Goal: Task Accomplishment & Management: Complete application form

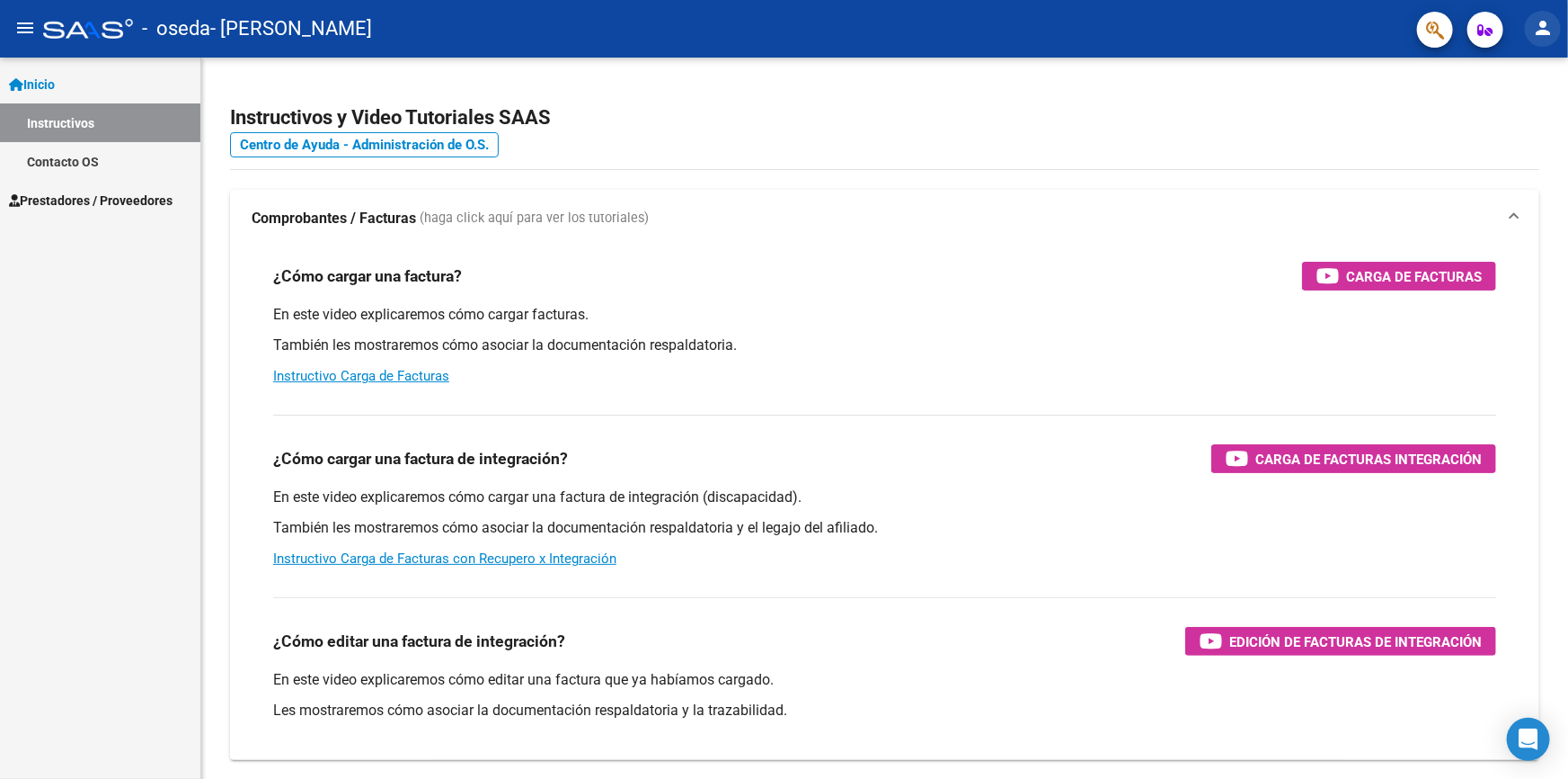
click at [1543, 33] on mat-icon "person" at bounding box center [1543, 27] width 22 height 22
click at [1528, 71] on button "person Mi Perfil" at bounding box center [1506, 76] width 110 height 43
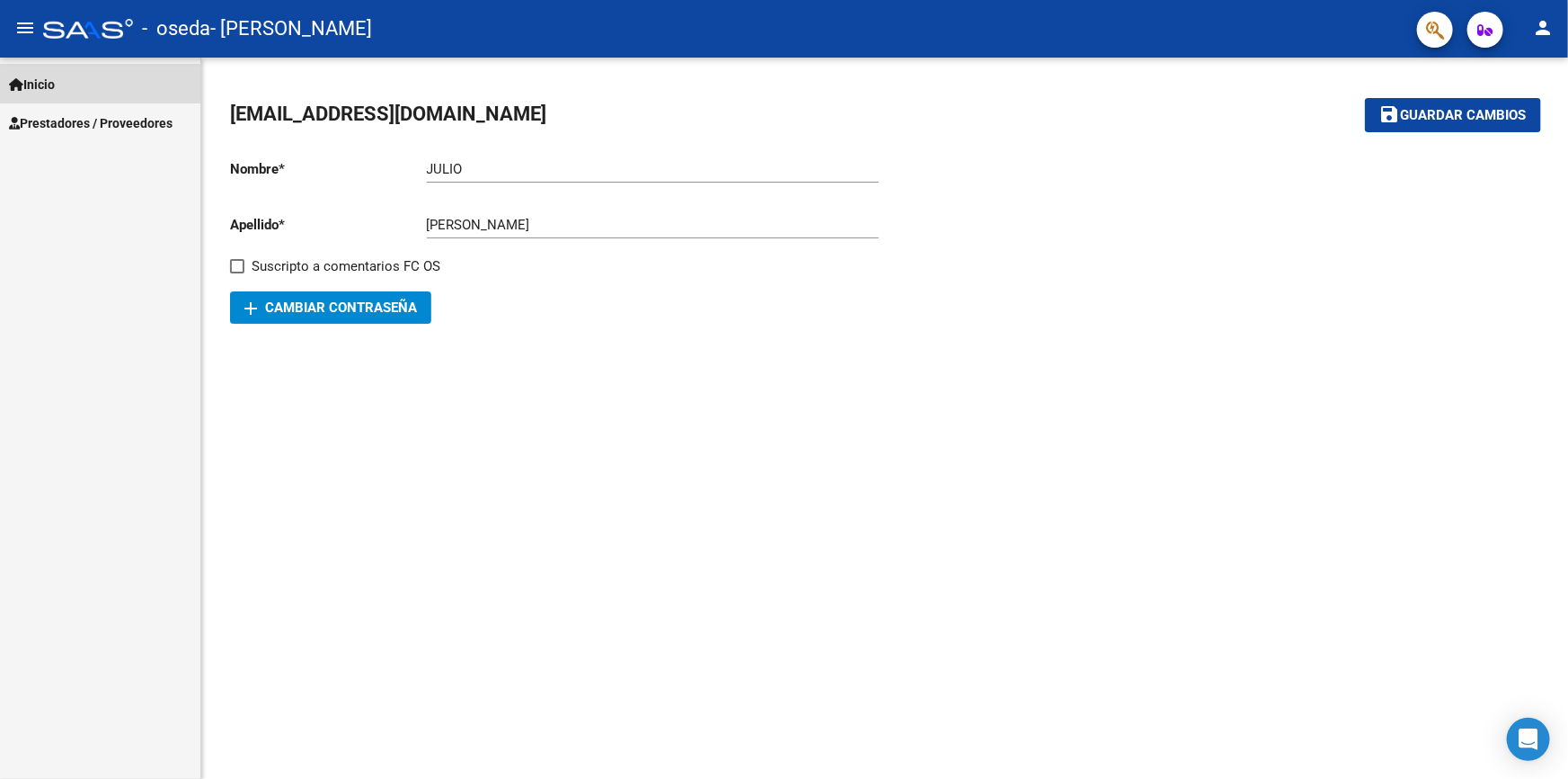
click at [19, 78] on icon at bounding box center [16, 84] width 15 height 13
click at [55, 80] on span "Inicio" at bounding box center [31, 84] width 46 height 20
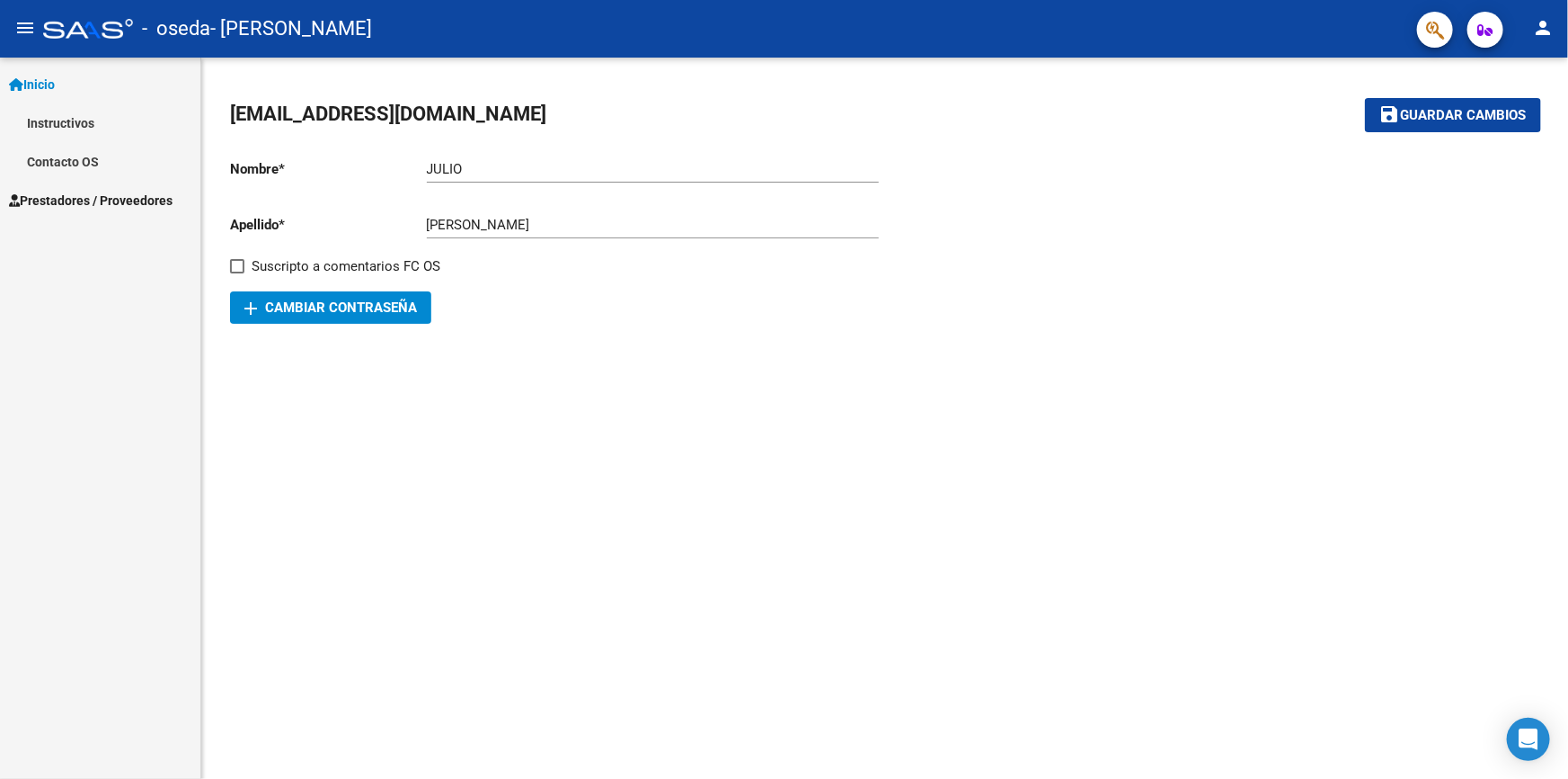
click at [70, 190] on span "Prestadores / Proveedores" at bounding box center [90, 200] width 164 height 20
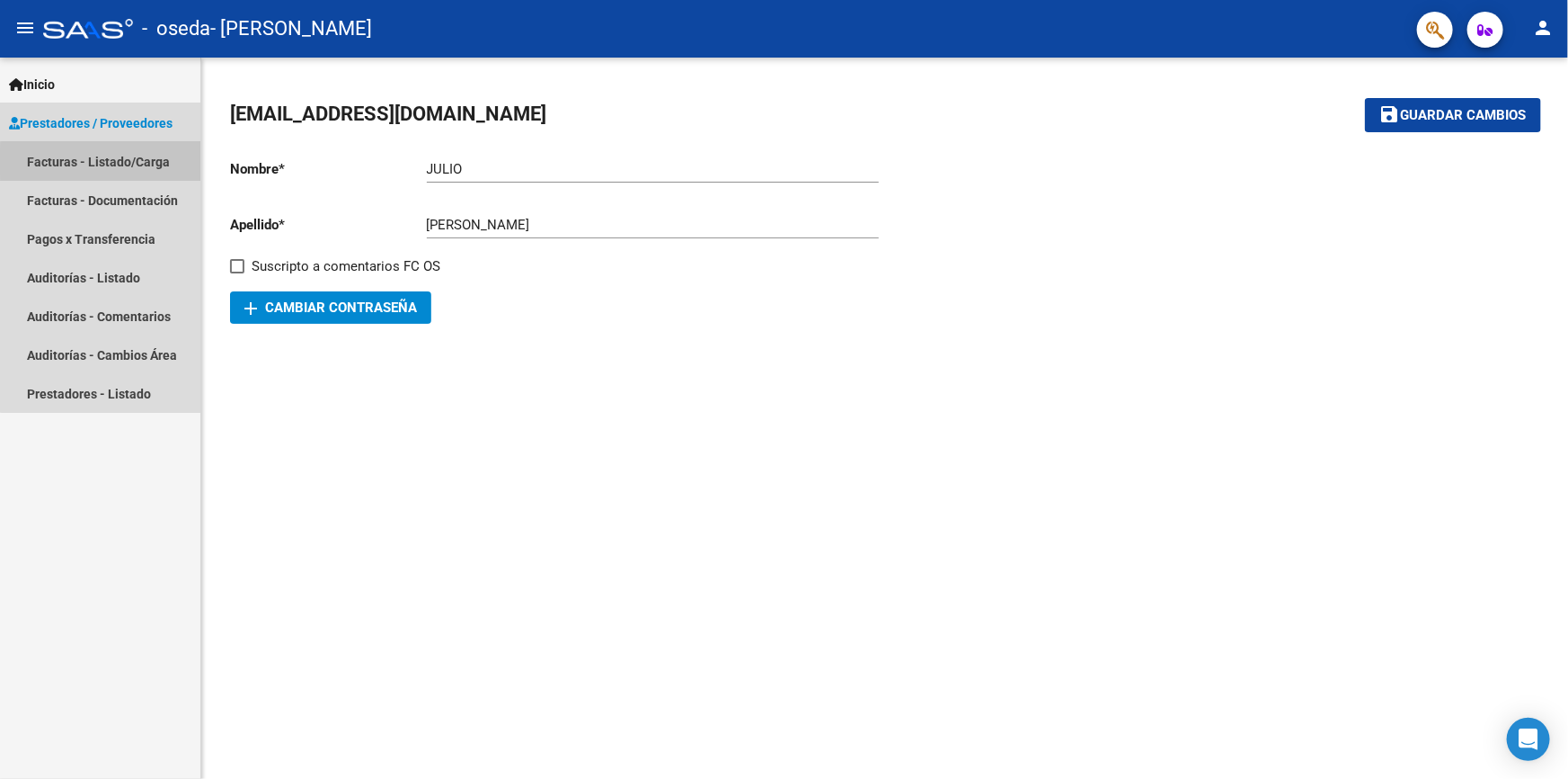
click at [113, 161] on link "Facturas - Listado/Carga" at bounding box center [100, 161] width 200 height 38
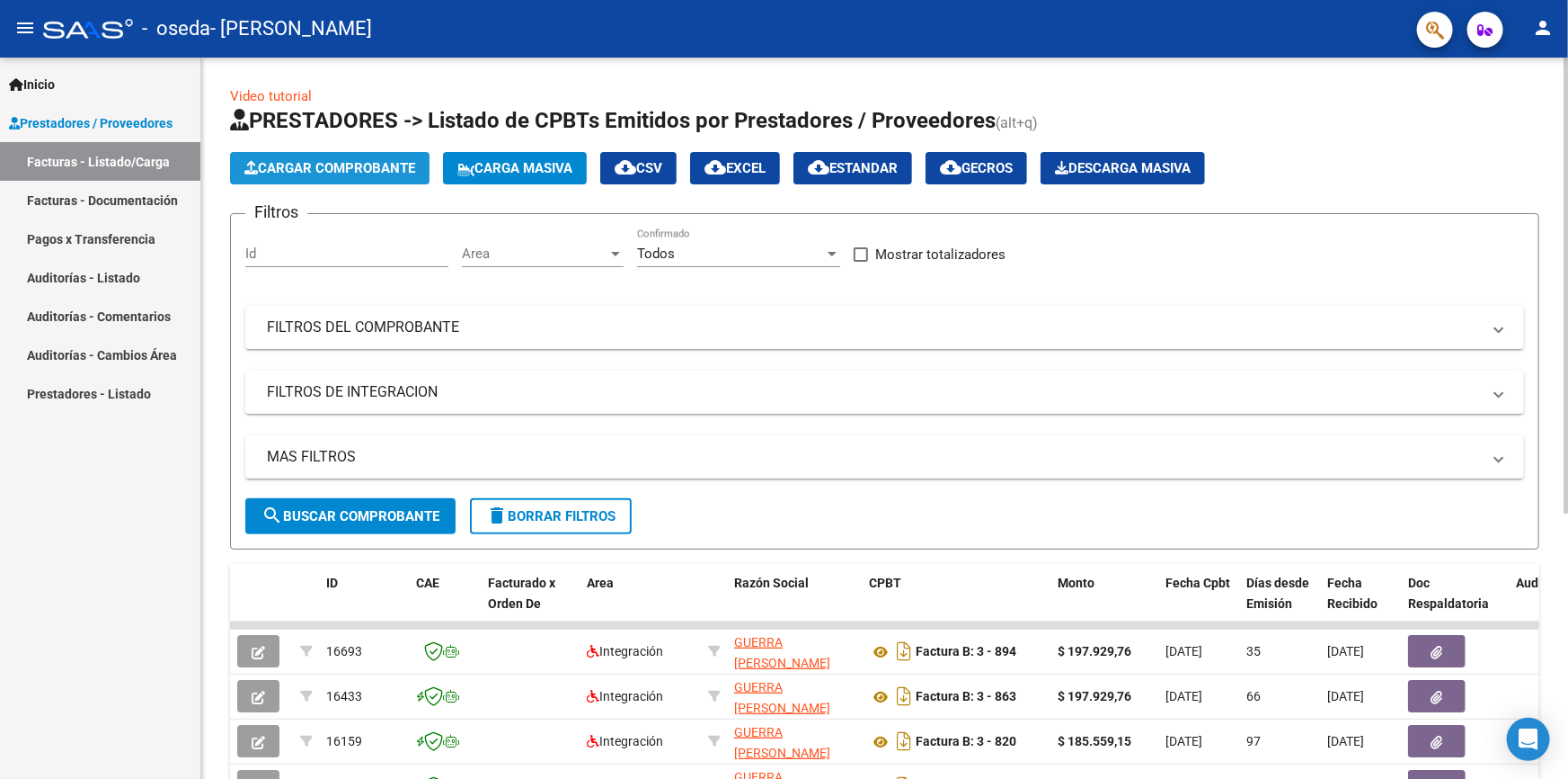
click at [351, 166] on span "Cargar Comprobante" at bounding box center [329, 168] width 171 height 16
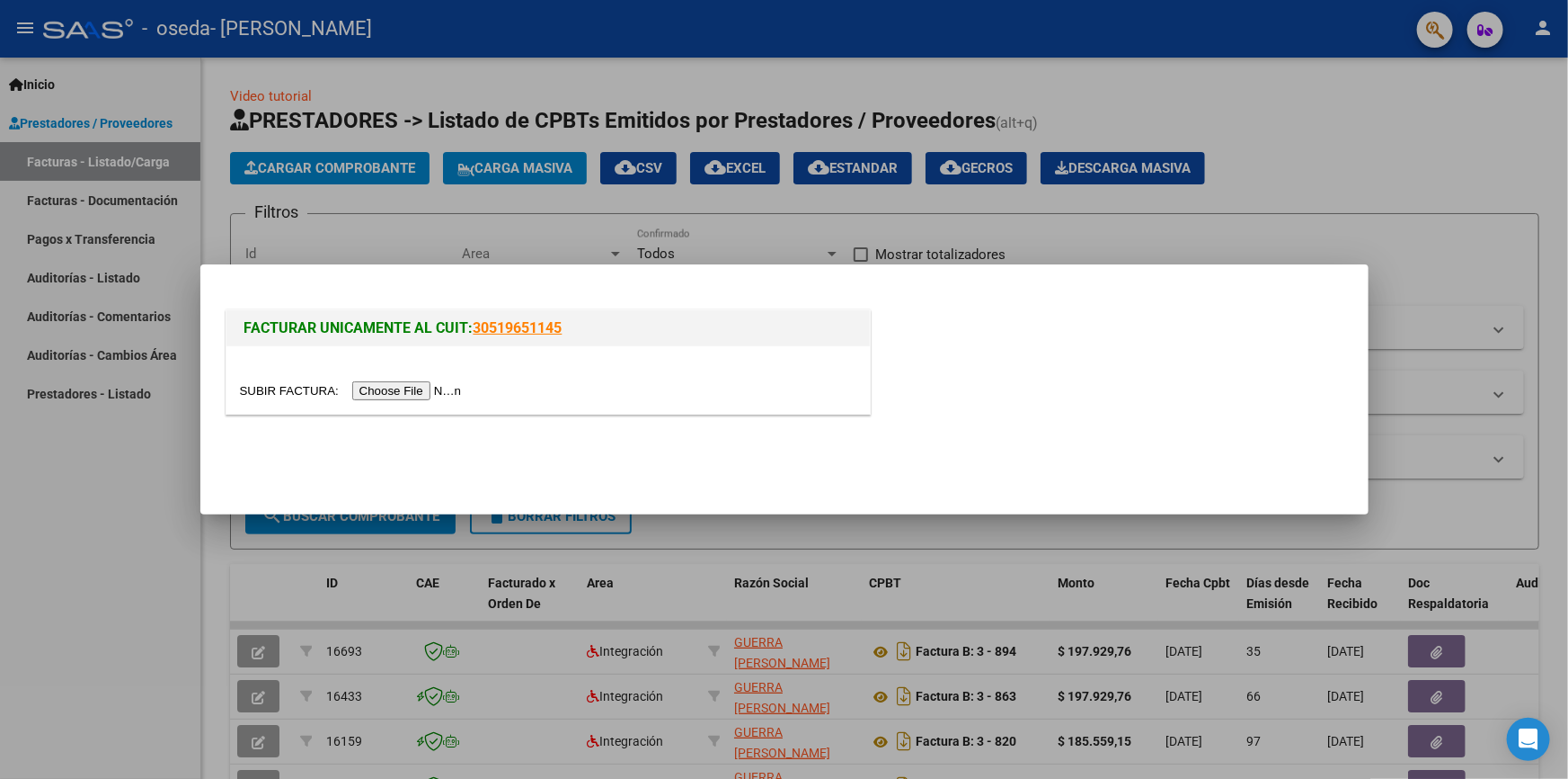
click at [392, 390] on input "file" at bounding box center [354, 390] width 228 height 19
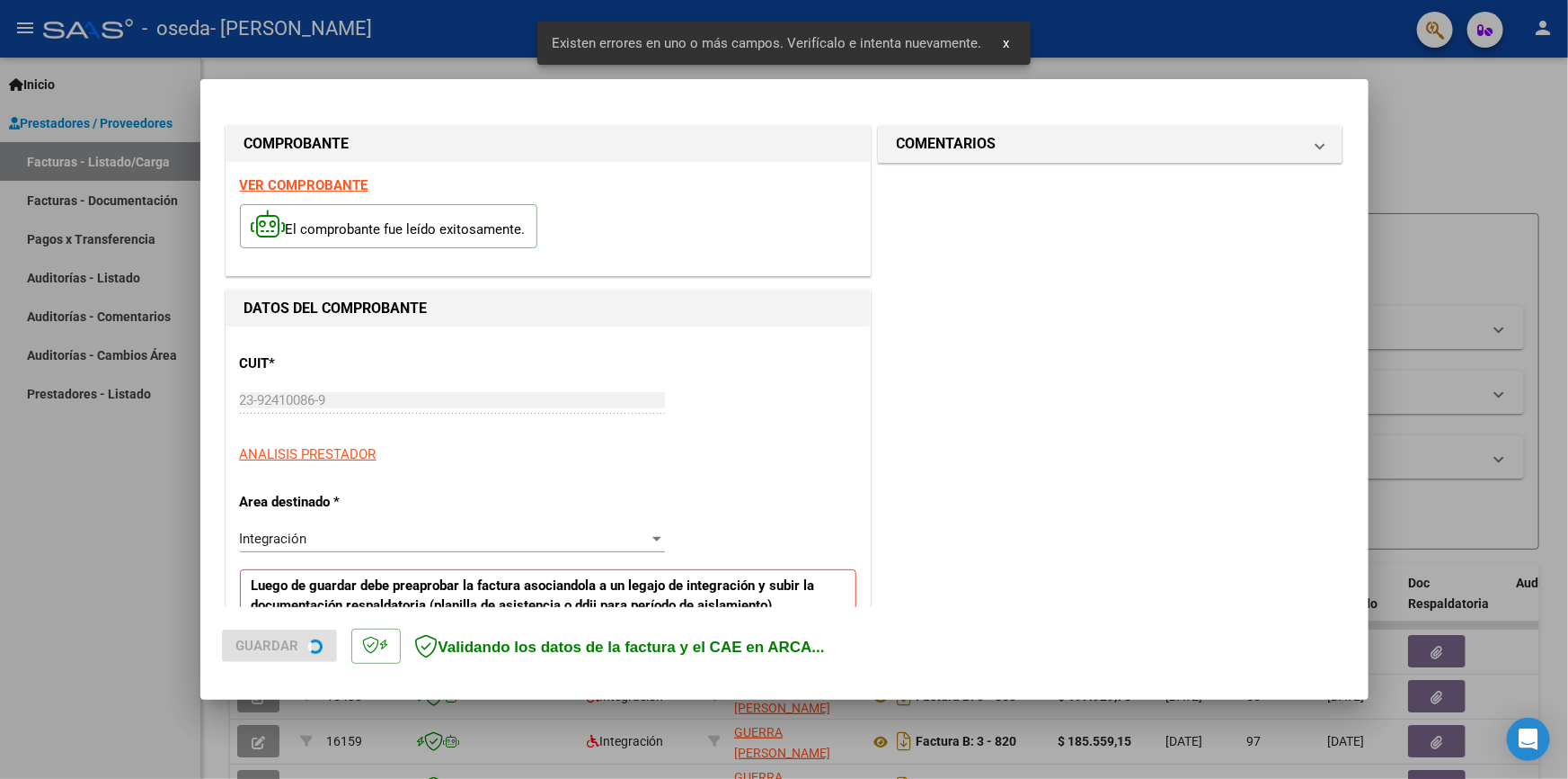
scroll to position [338, 0]
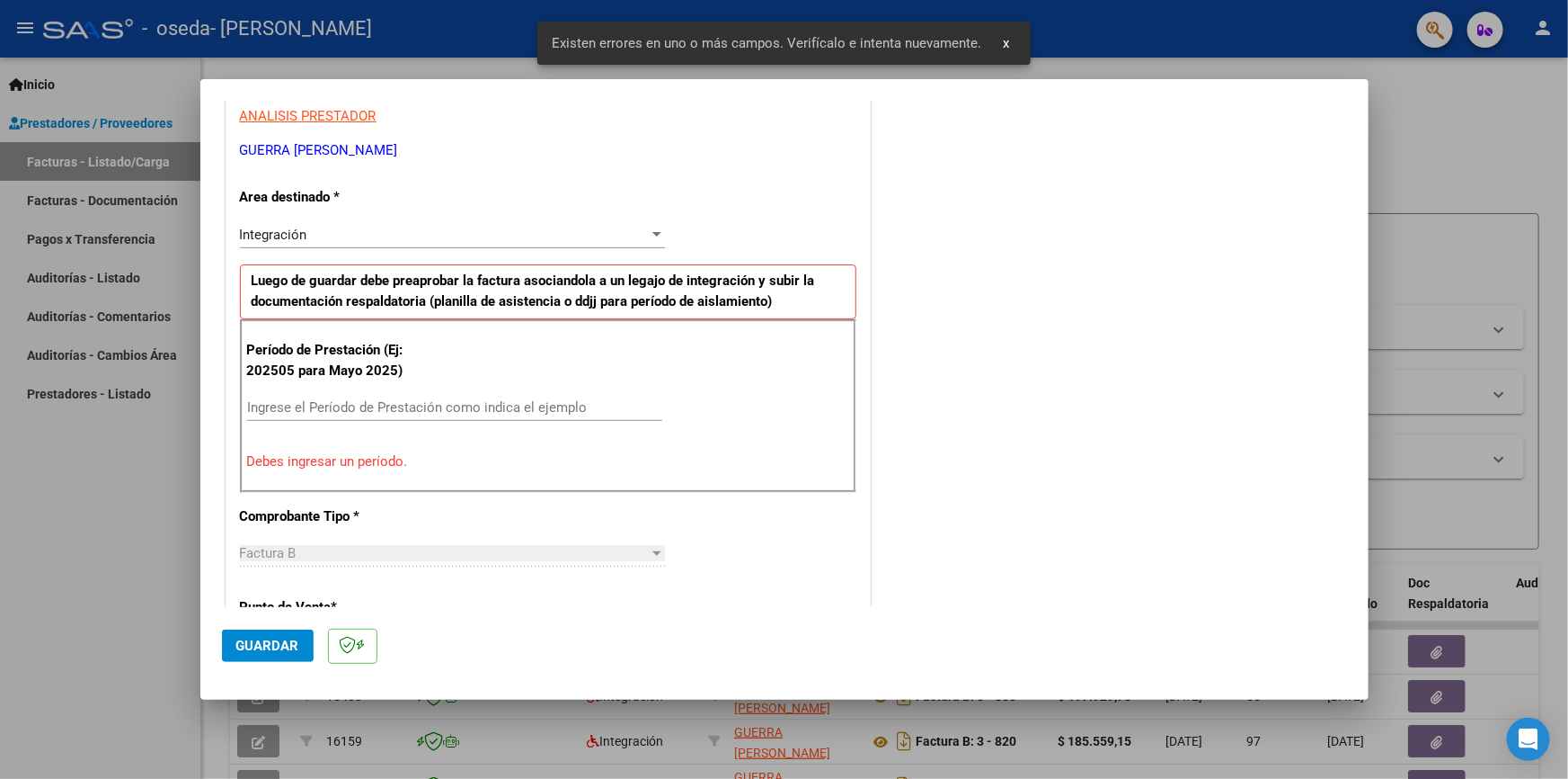
click at [306, 395] on div "Ingrese el Período de Prestación como indica el ejemplo" at bounding box center [454, 406] width 415 height 26
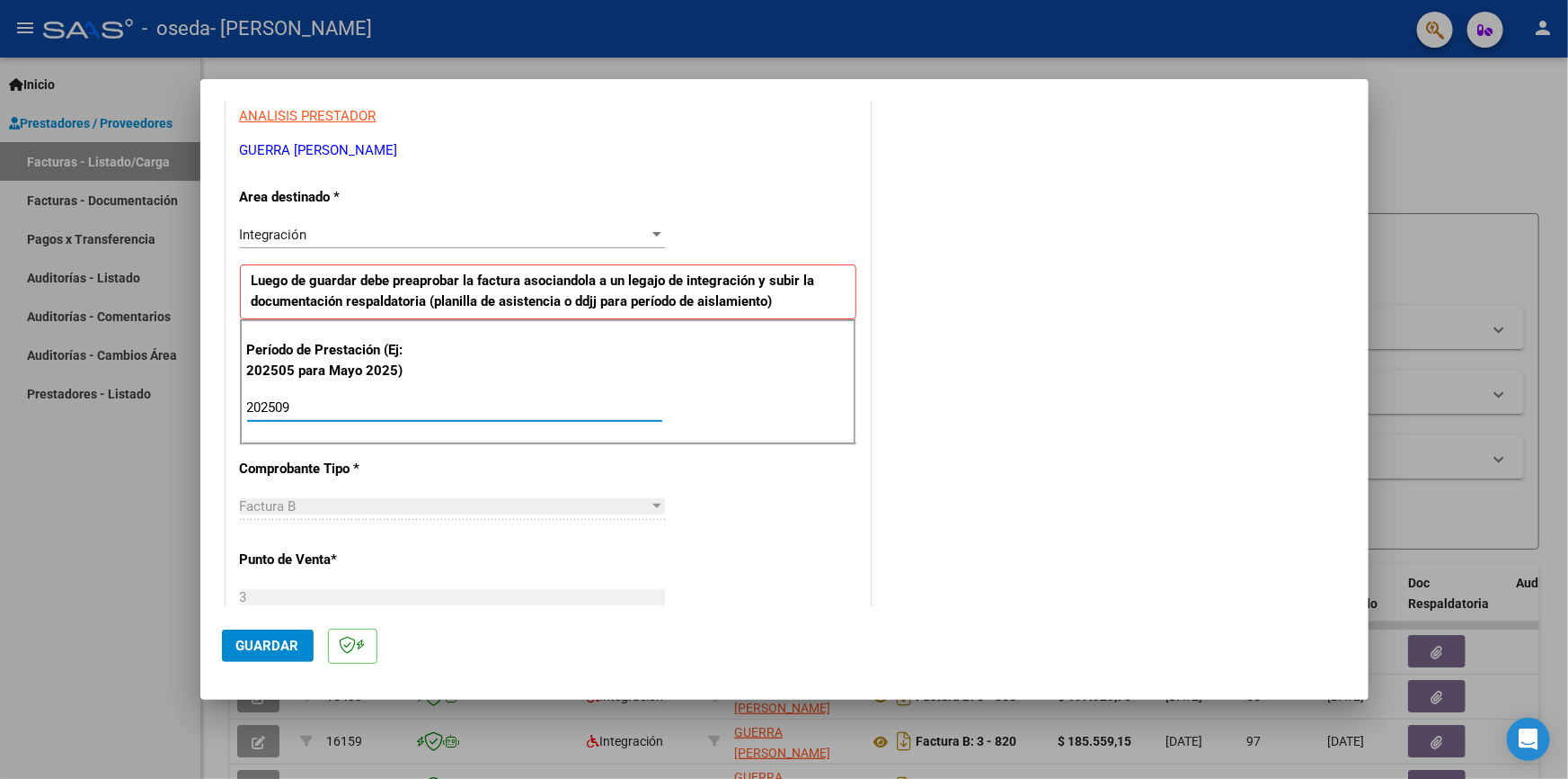
type input "202509"
click at [284, 639] on span "Guardar" at bounding box center [268, 646] width 63 height 16
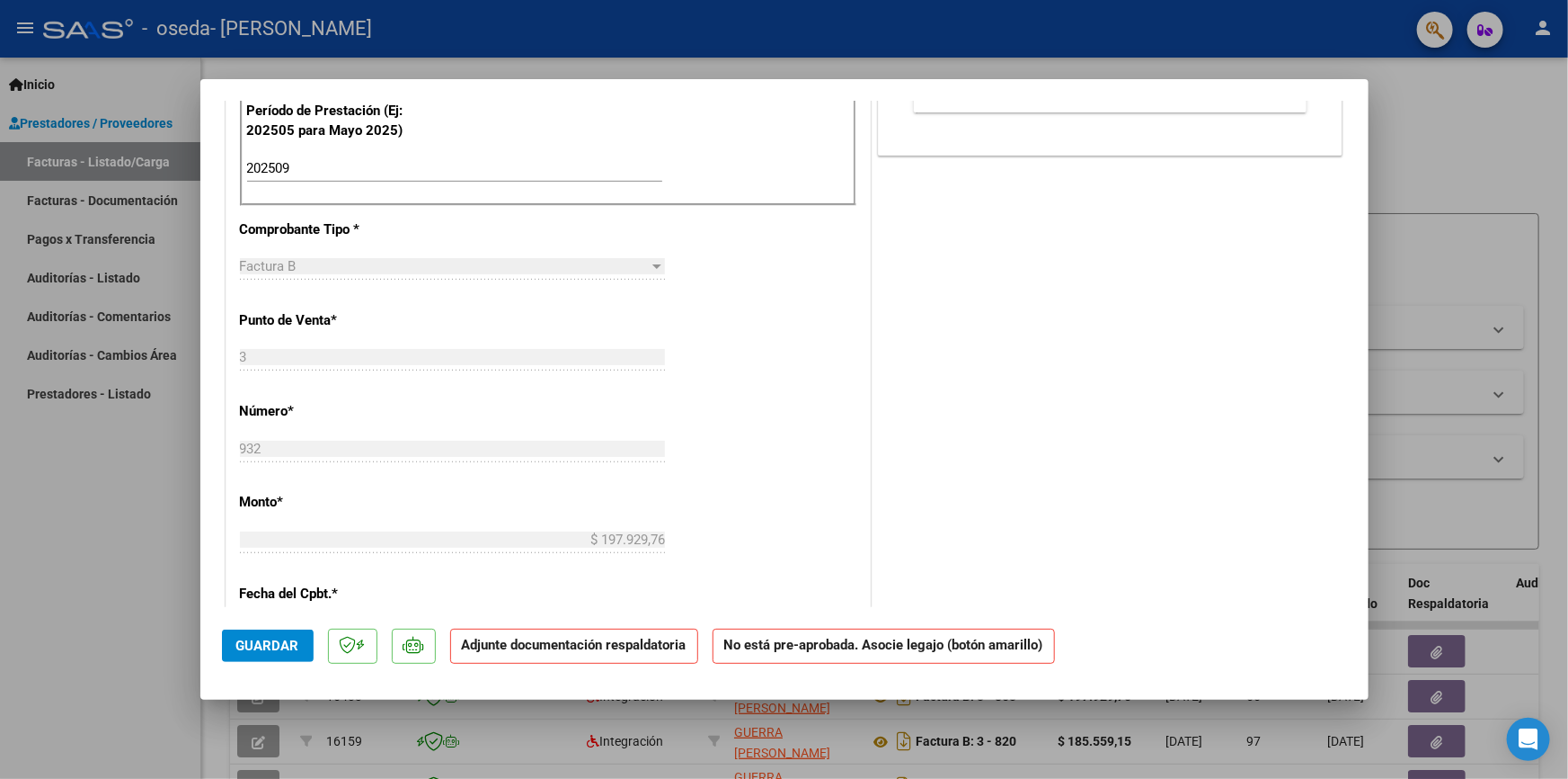
scroll to position [0, 0]
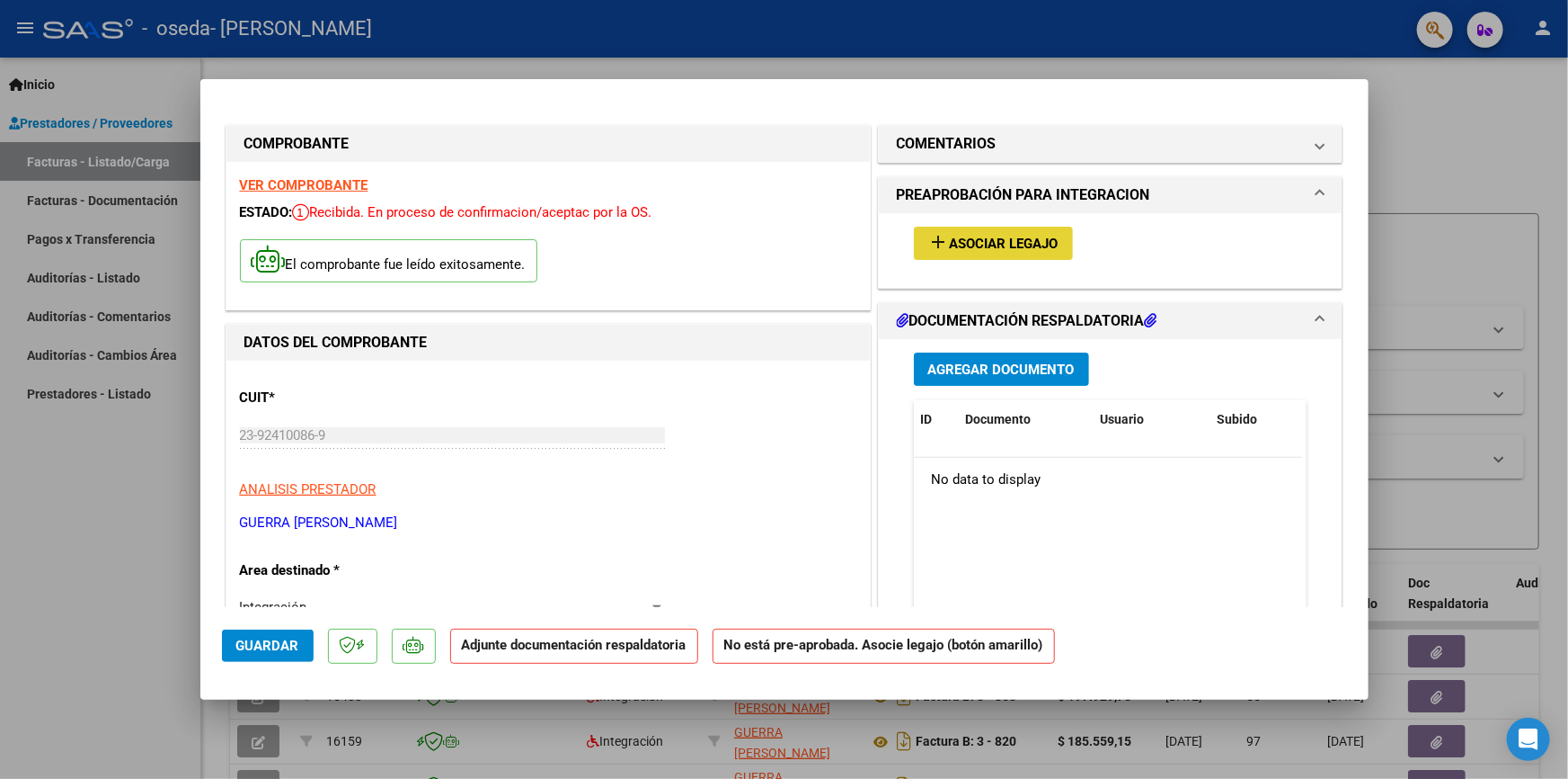
click at [987, 248] on span "Asociar Legajo" at bounding box center [1004, 243] width 109 height 16
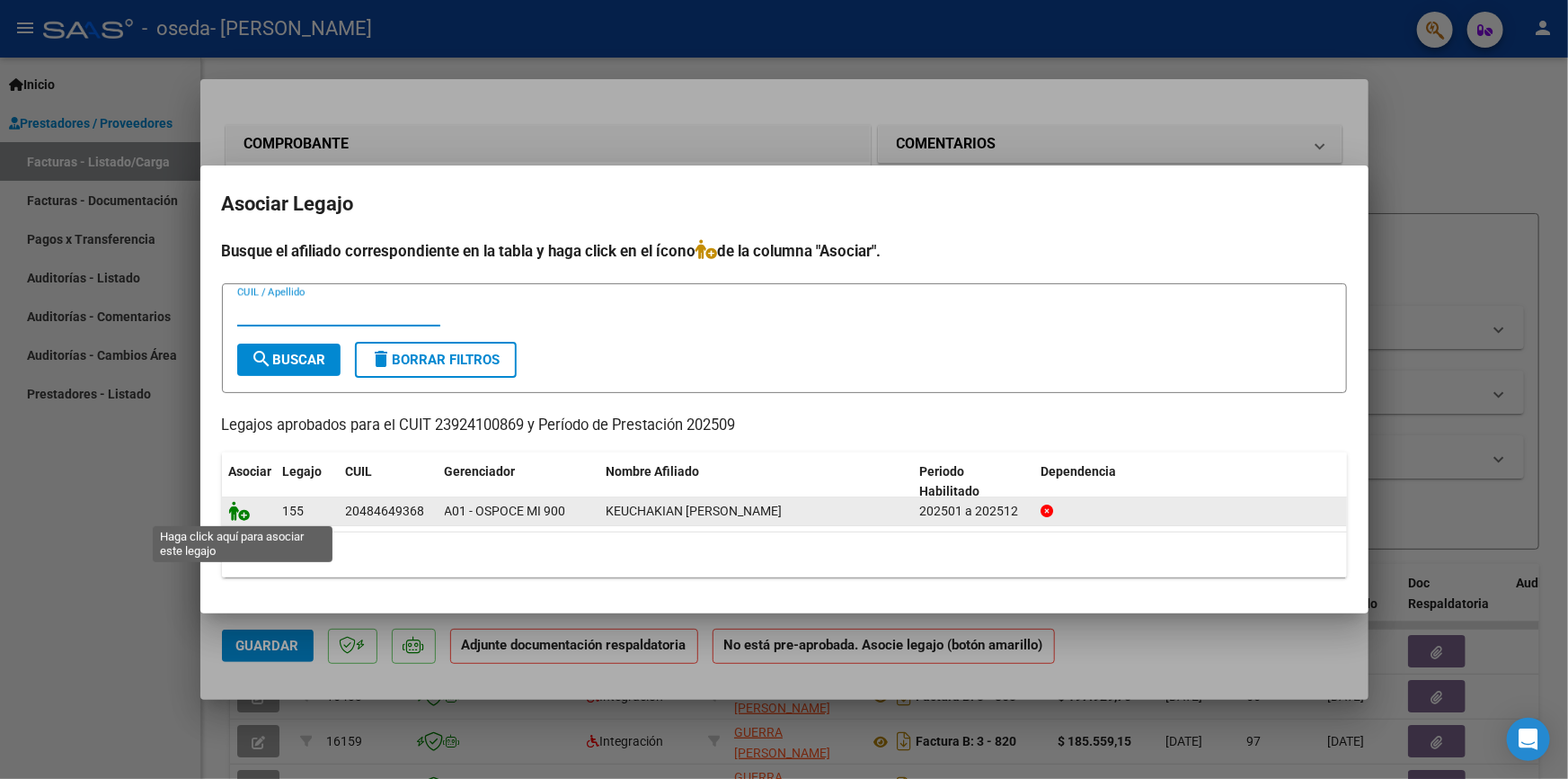
click at [237, 512] on icon at bounding box center [240, 510] width 22 height 20
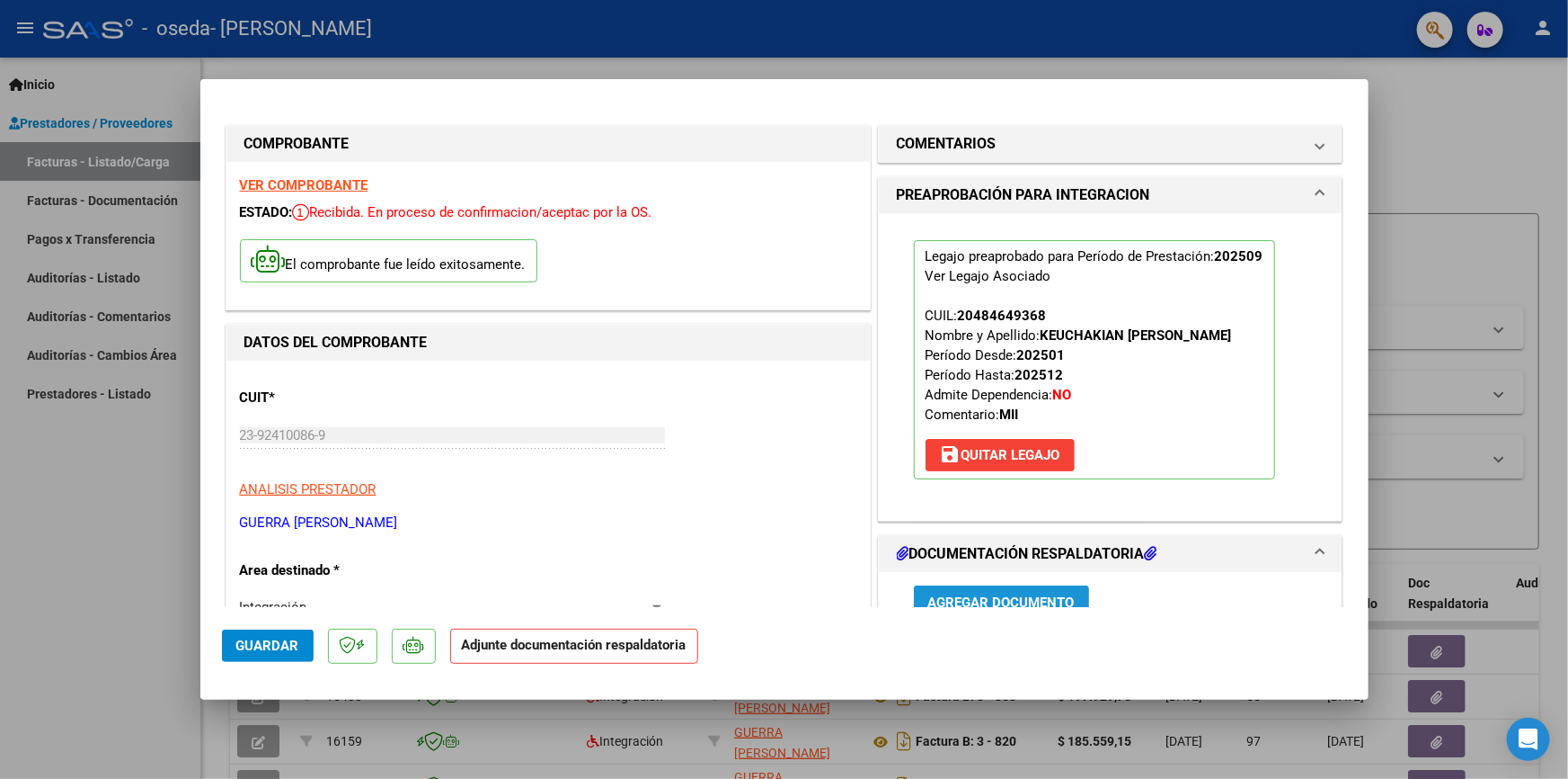
click at [959, 597] on span "Agregar Documento" at bounding box center [1001, 602] width 146 height 16
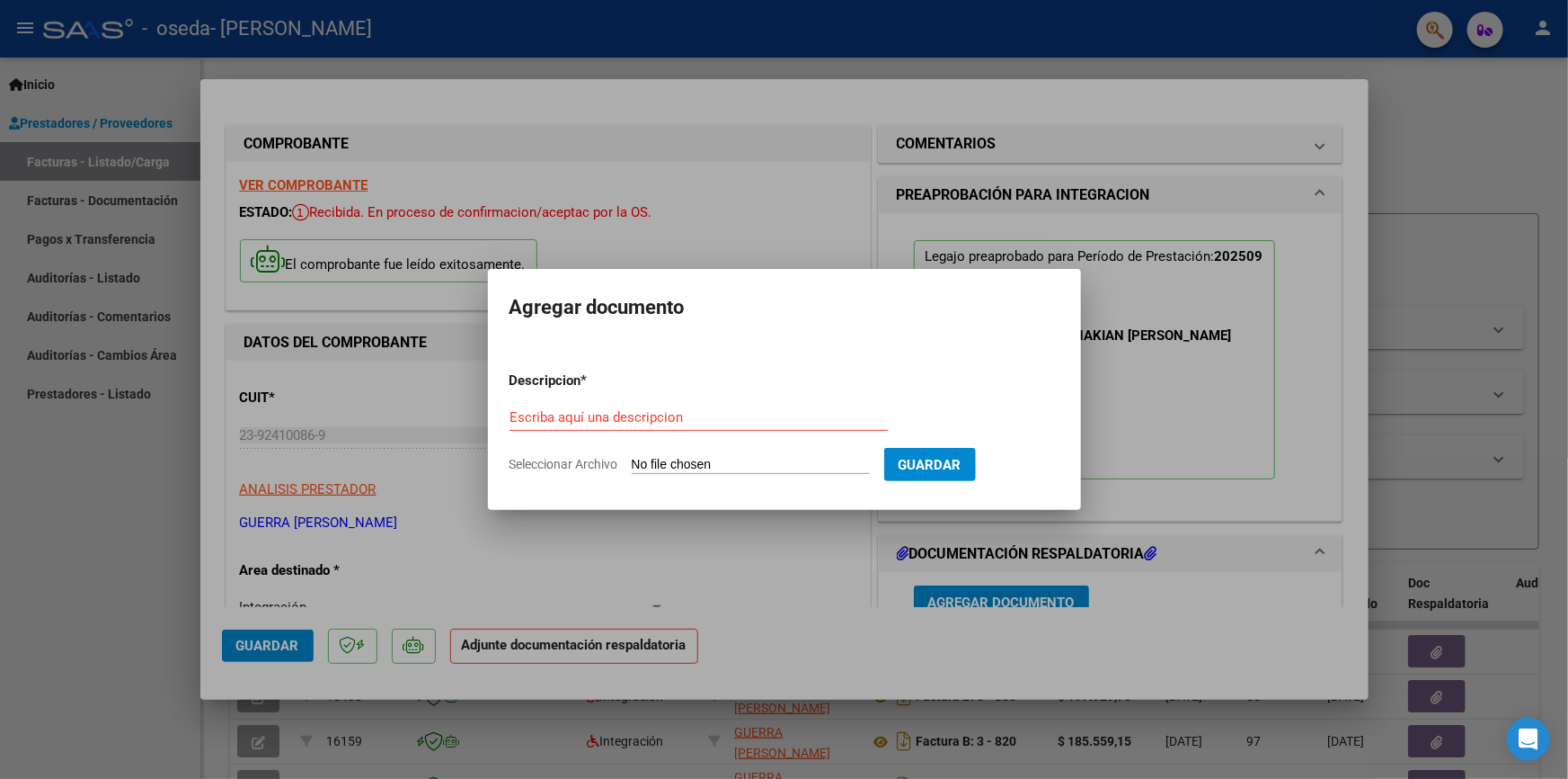
click at [620, 402] on form "Descripcion * Escriba aquí una descripcion Seleccionar Archivo Guardar" at bounding box center [784, 423] width 550 height 131
click at [584, 411] on input "Escriba aquí una descripcion" at bounding box center [699, 417] width 379 height 16
type input "asistencia"
click at [568, 464] on span "Seleccionar Archivo" at bounding box center [564, 463] width 109 height 15
click at [632, 464] on input "Seleccionar Archivo" at bounding box center [750, 464] width 238 height 17
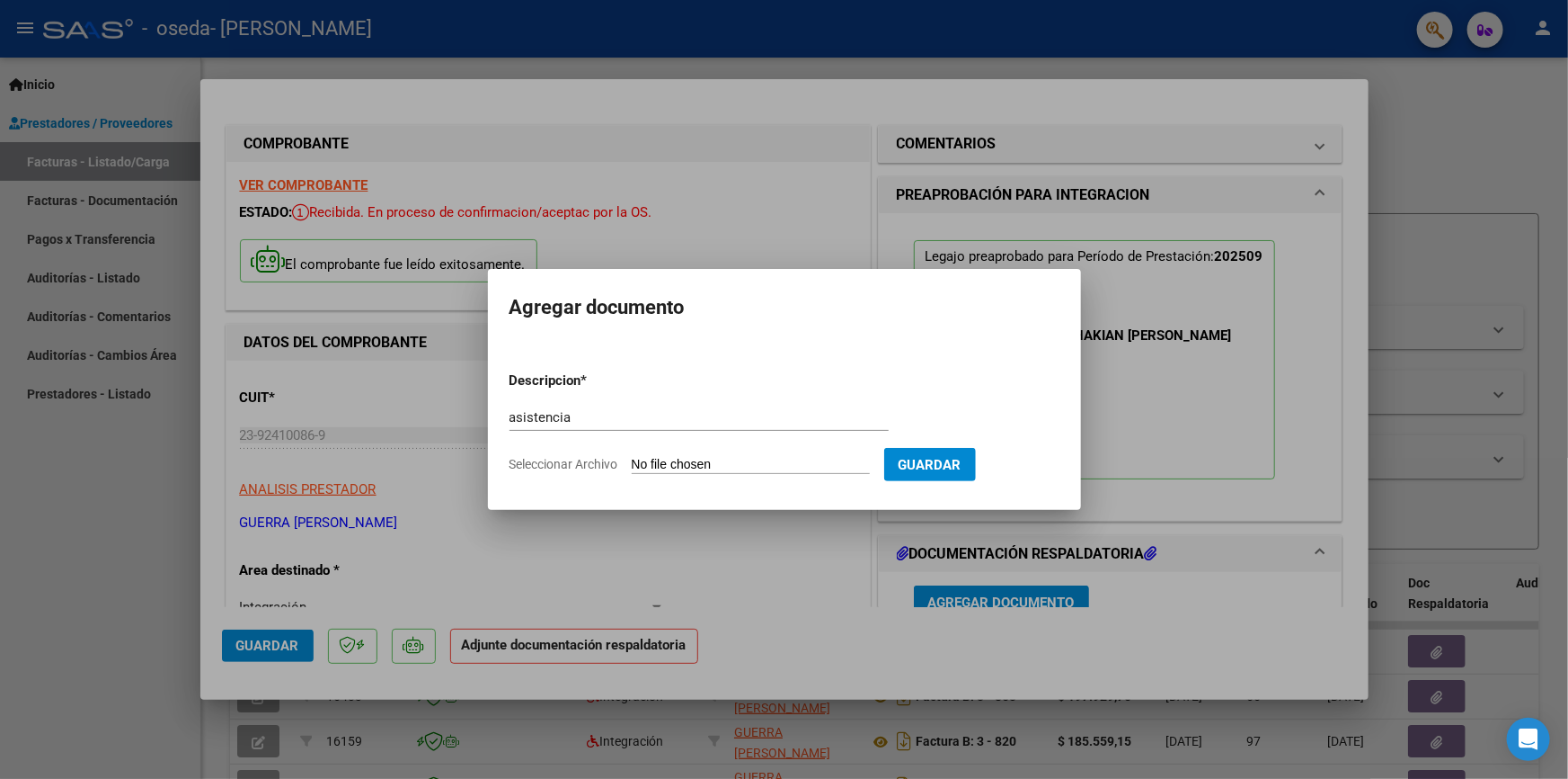
type input "C:\fakepath\[PERSON_NAME] oseda (1).pdf"
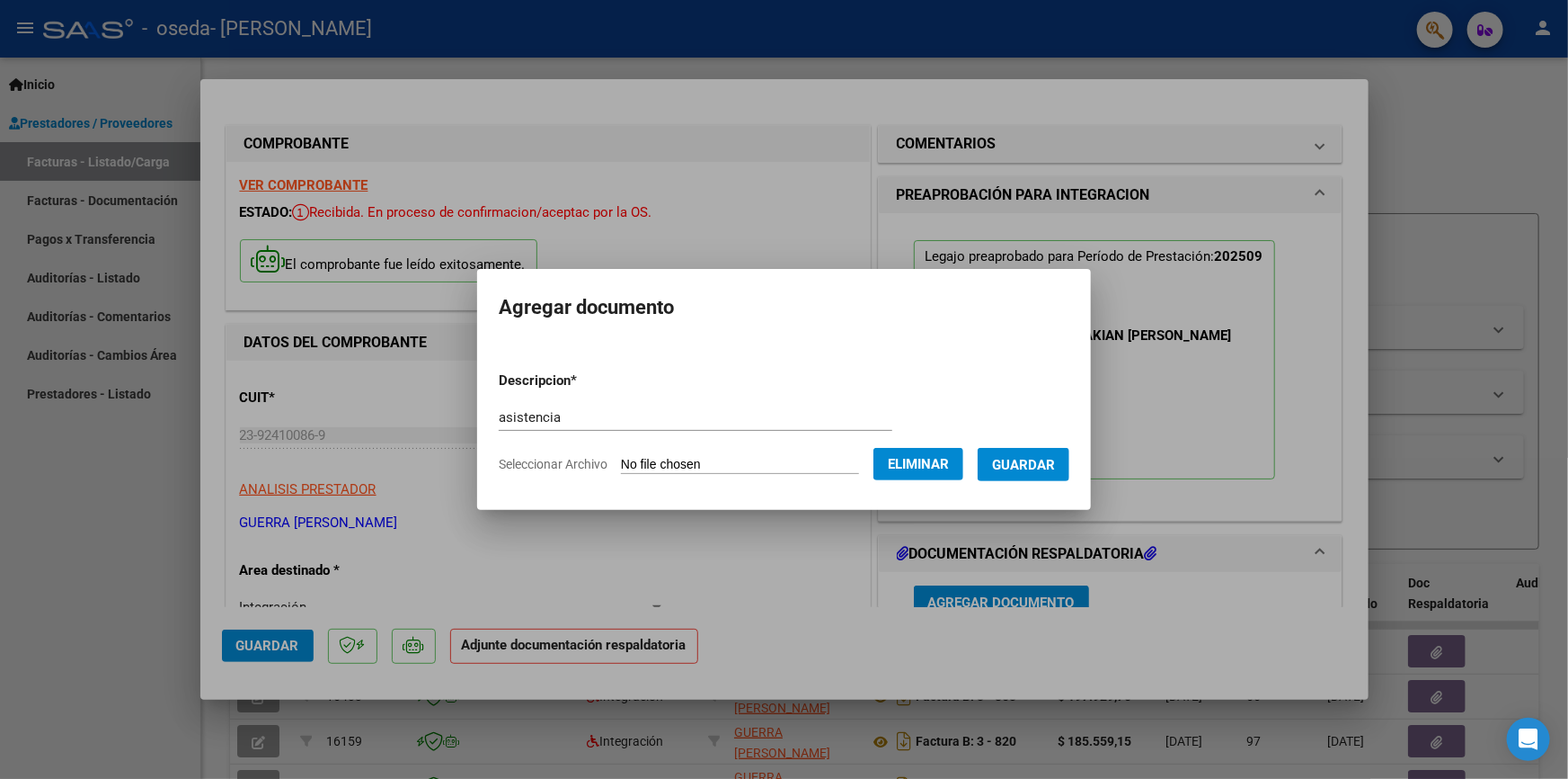
click at [1017, 462] on span "Guardar" at bounding box center [1024, 464] width 63 height 16
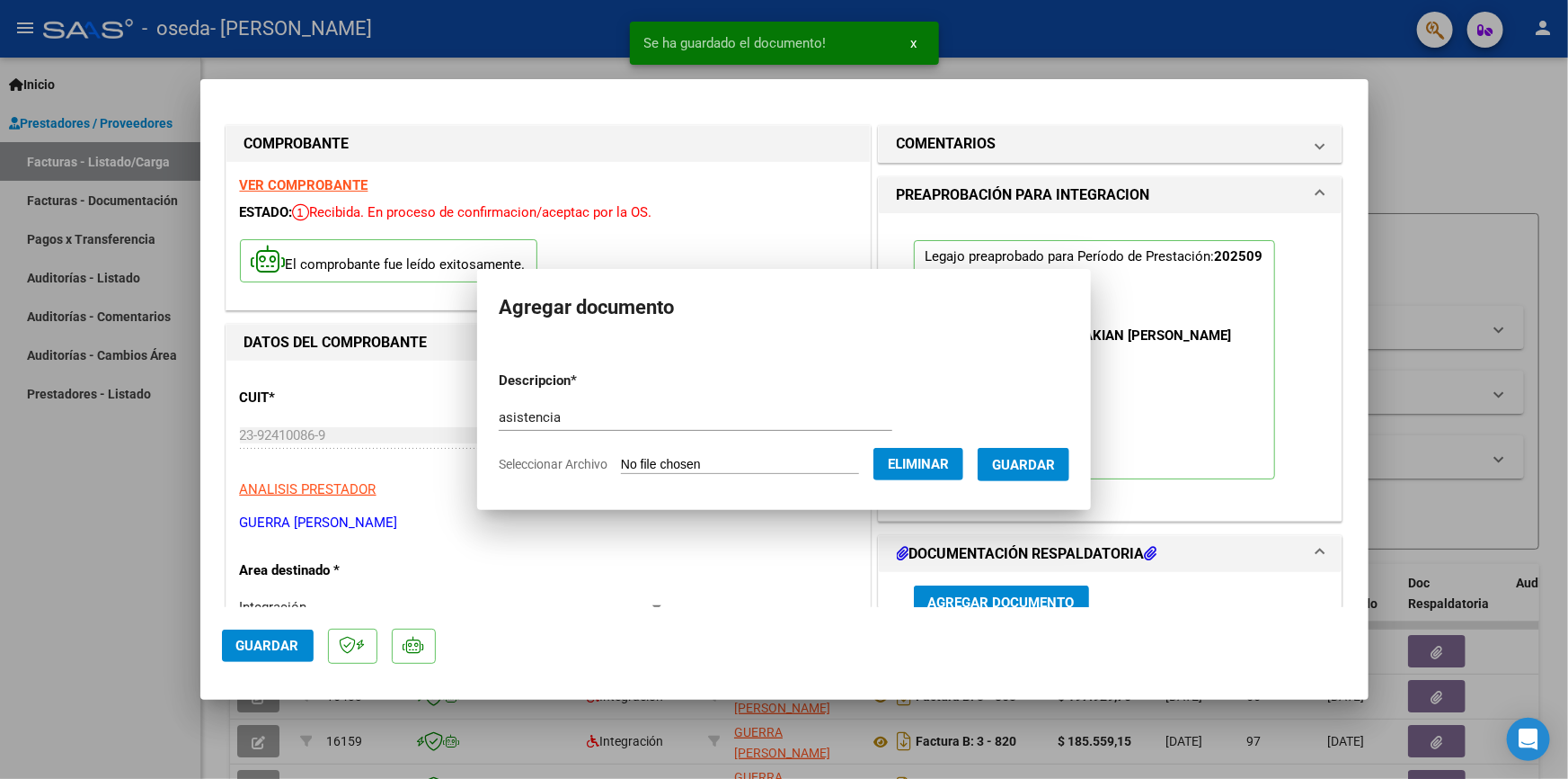
scroll to position [10, 0]
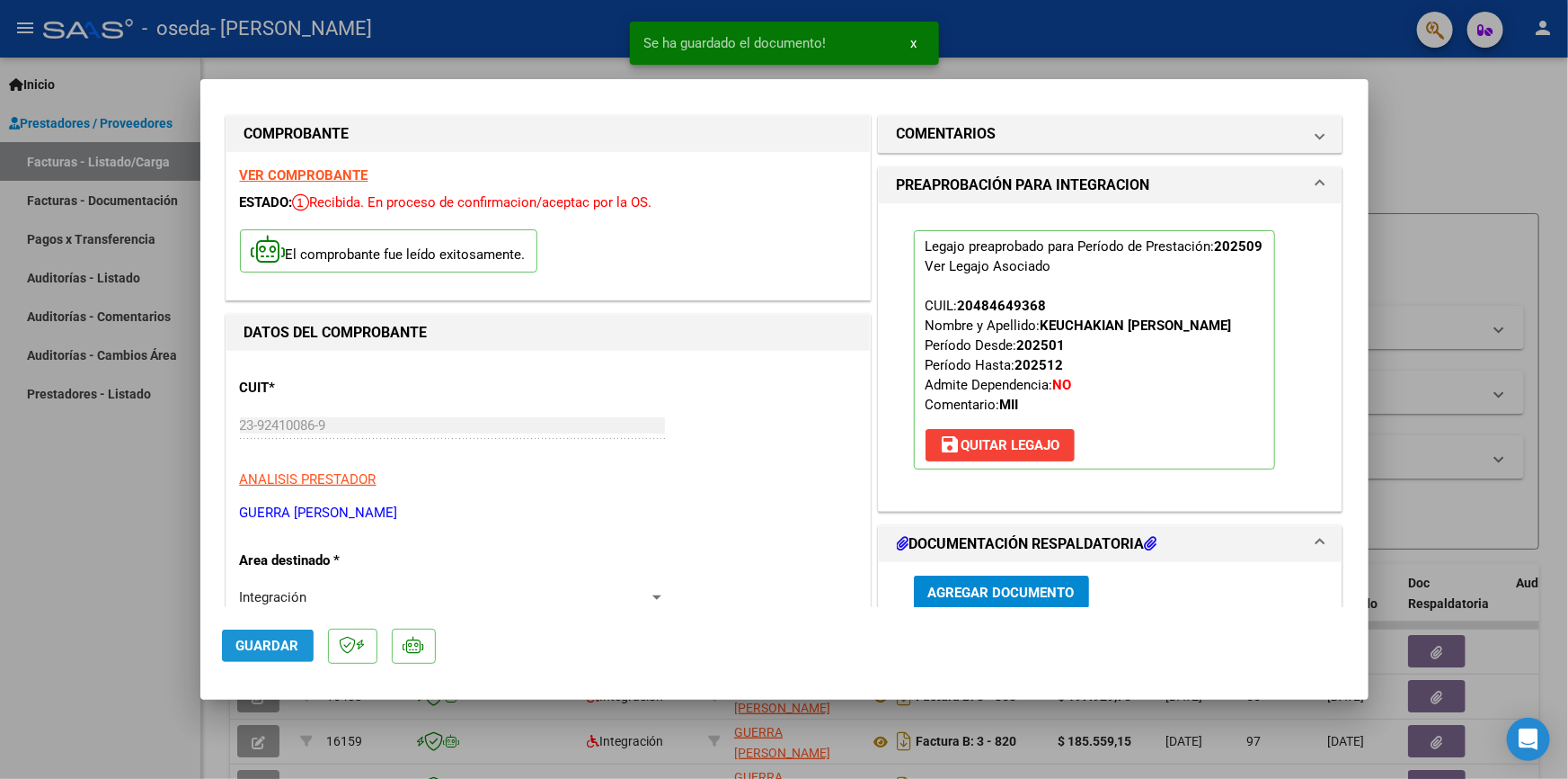
click at [292, 638] on span "Guardar" at bounding box center [268, 646] width 63 height 16
click at [912, 41] on span "x" at bounding box center [914, 43] width 6 height 16
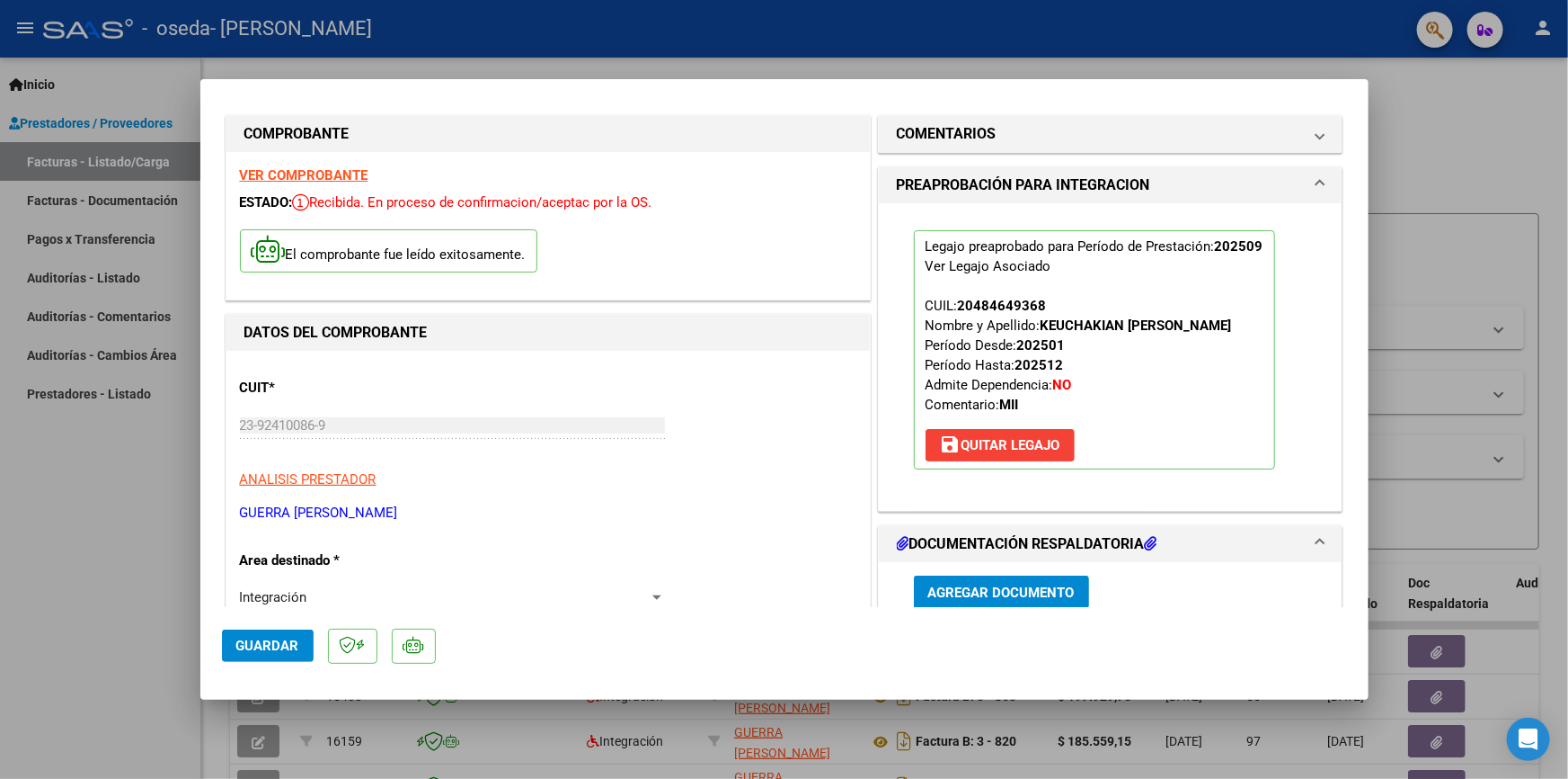
click at [1442, 104] on div at bounding box center [784, 390] width 1568 height 779
